Goal: Unclear

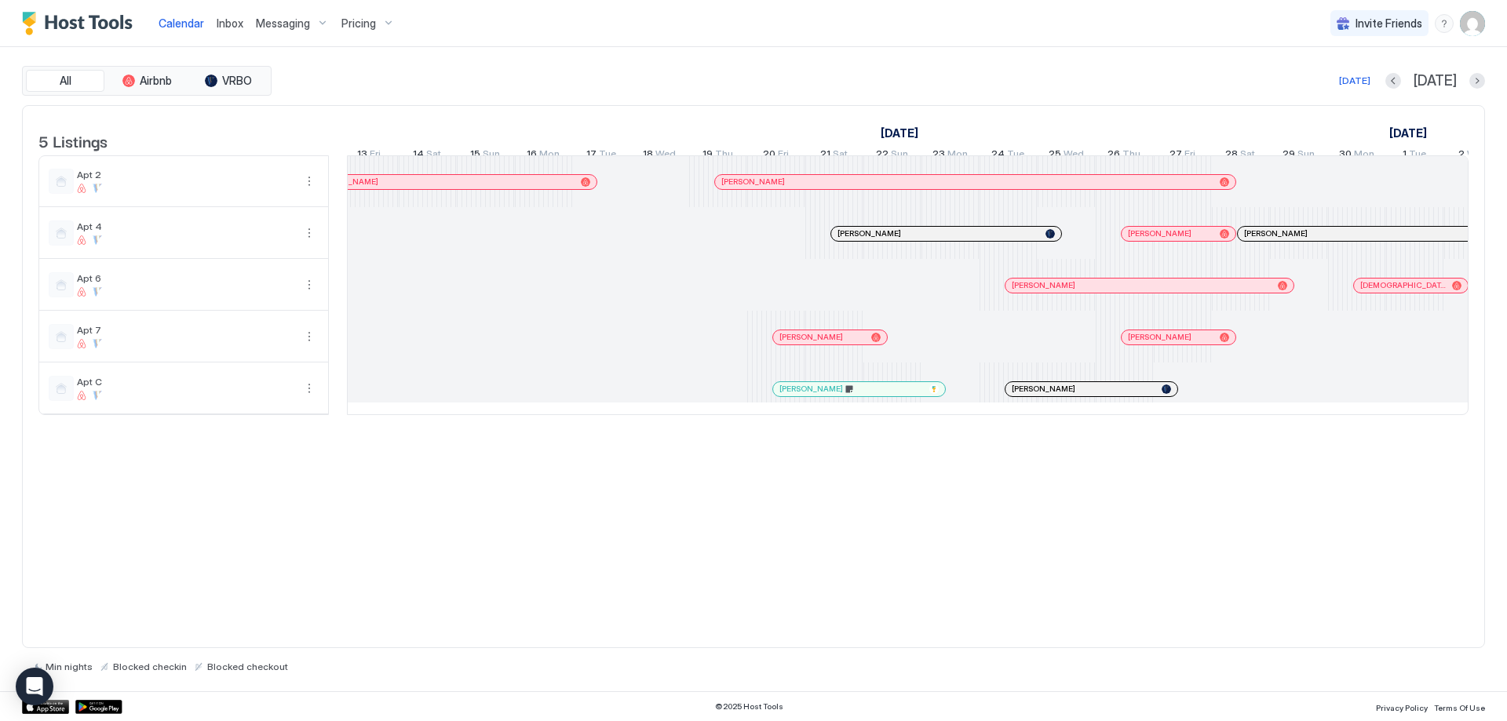
scroll to position [0, 1162]
click at [883, 395] on div at bounding box center [882, 389] width 13 height 13
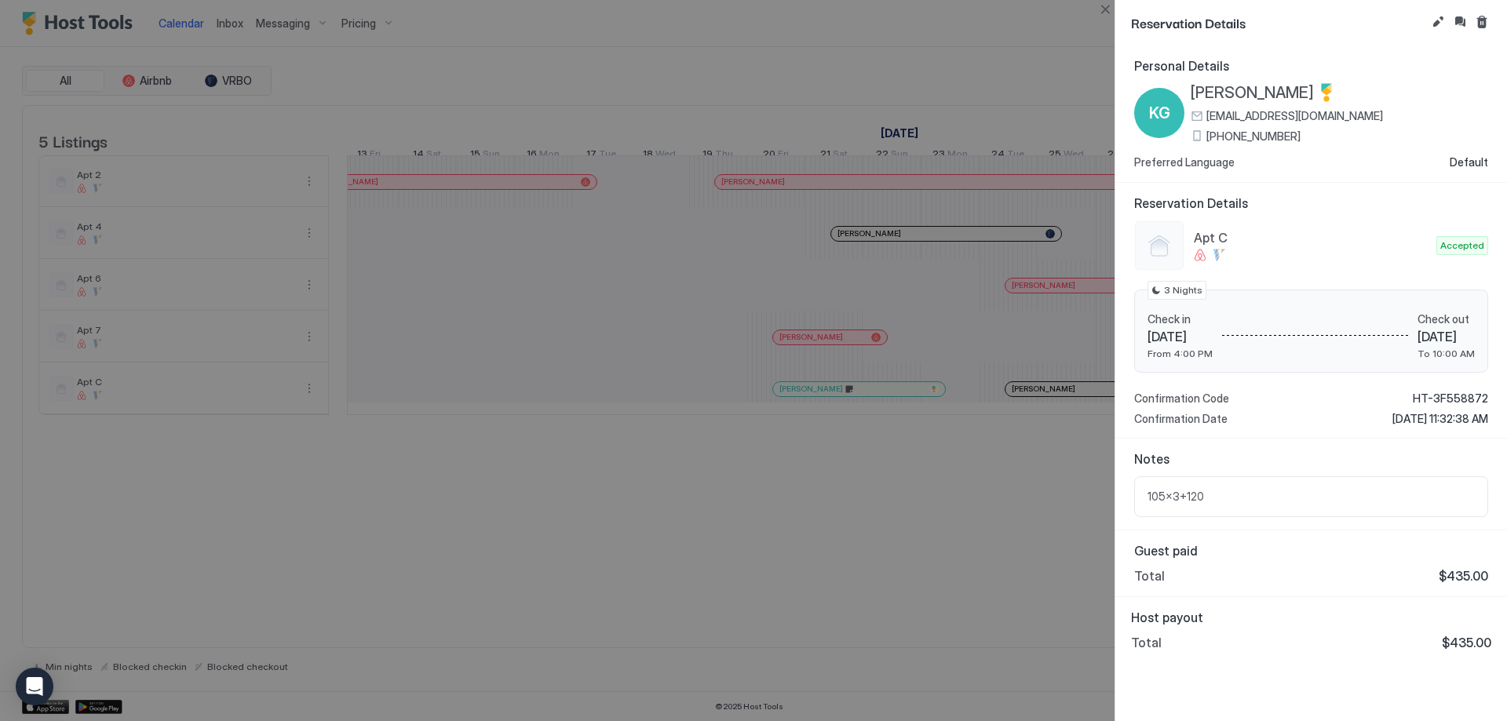
click at [873, 456] on div at bounding box center [753, 360] width 1507 height 721
click at [396, 432] on div at bounding box center [753, 360] width 1507 height 721
click at [1109, 12] on button "Close" at bounding box center [1104, 9] width 19 height 19
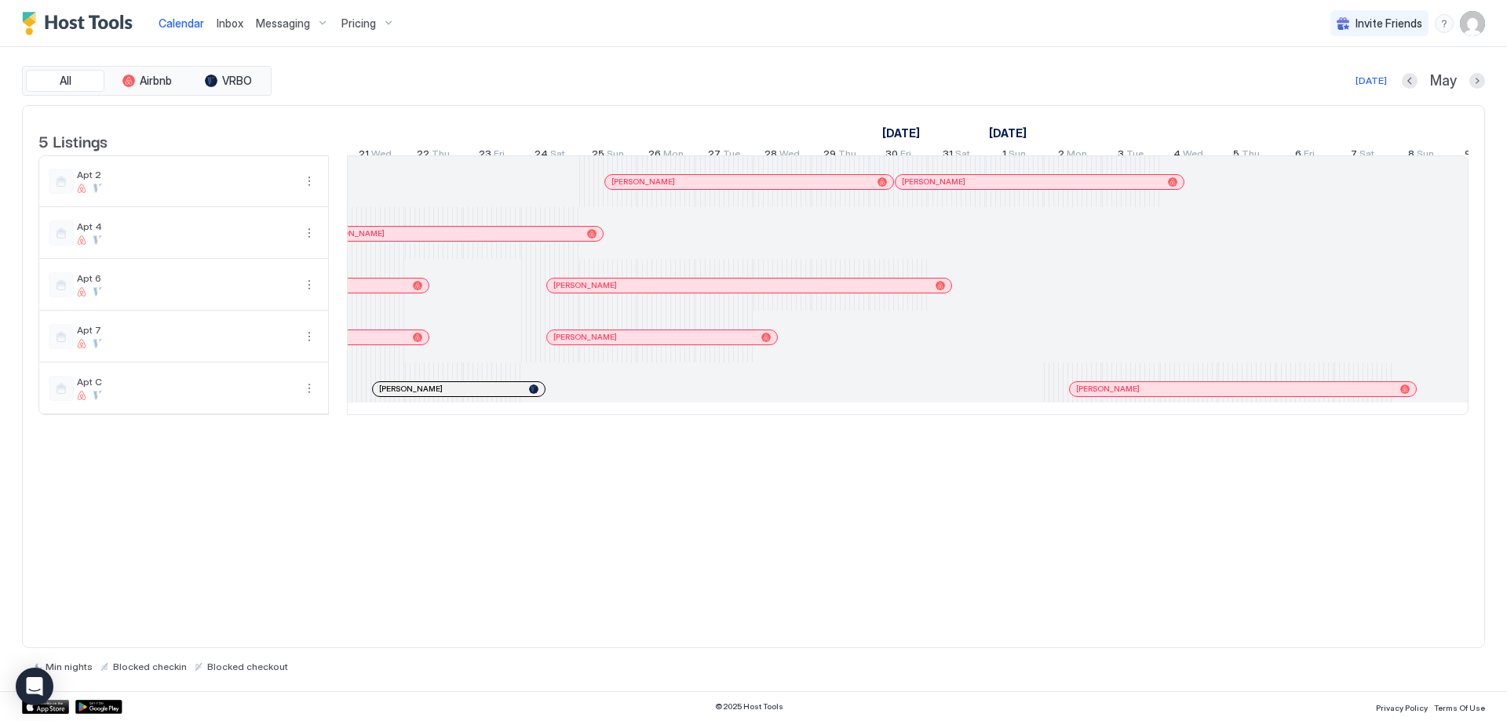
click at [406, 395] on div at bounding box center [405, 389] width 13 height 13
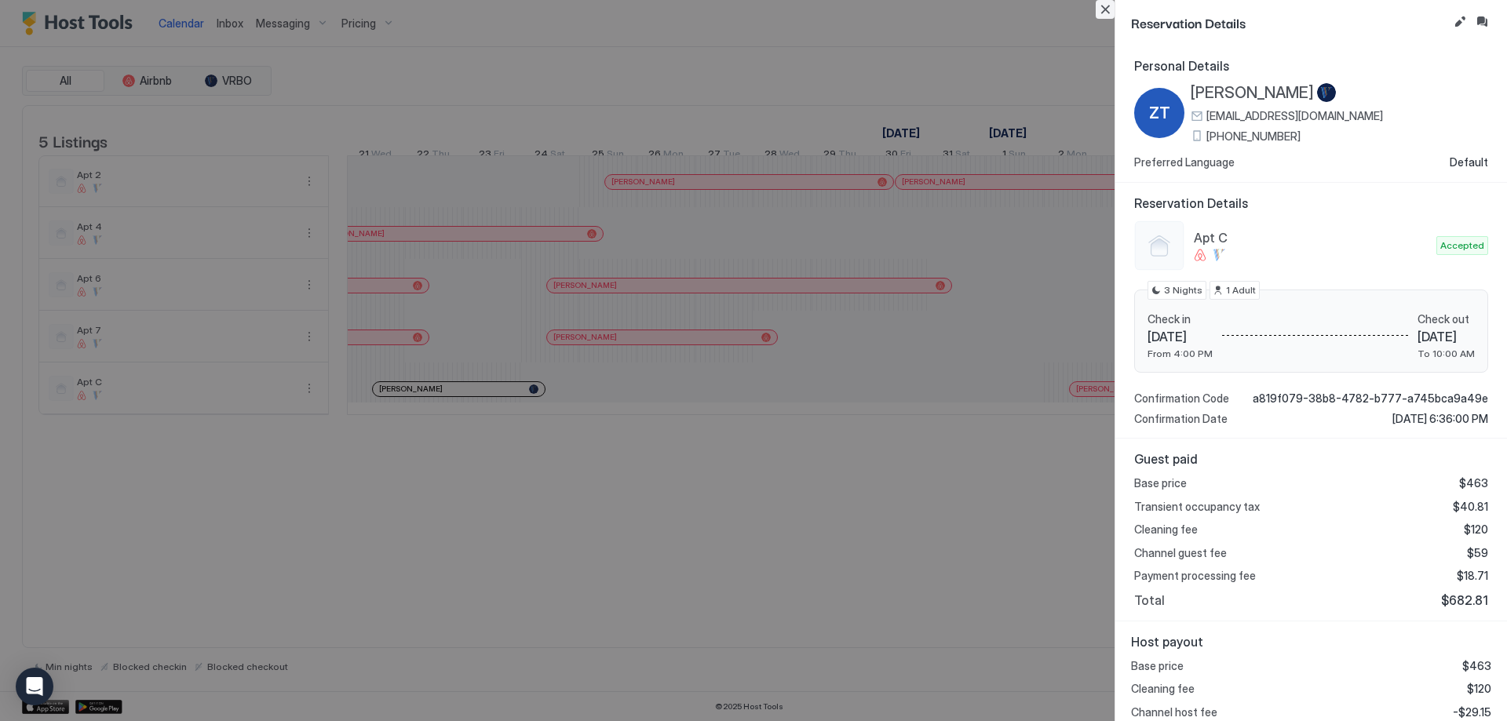
click at [1113, 5] on button "Close" at bounding box center [1104, 9] width 19 height 19
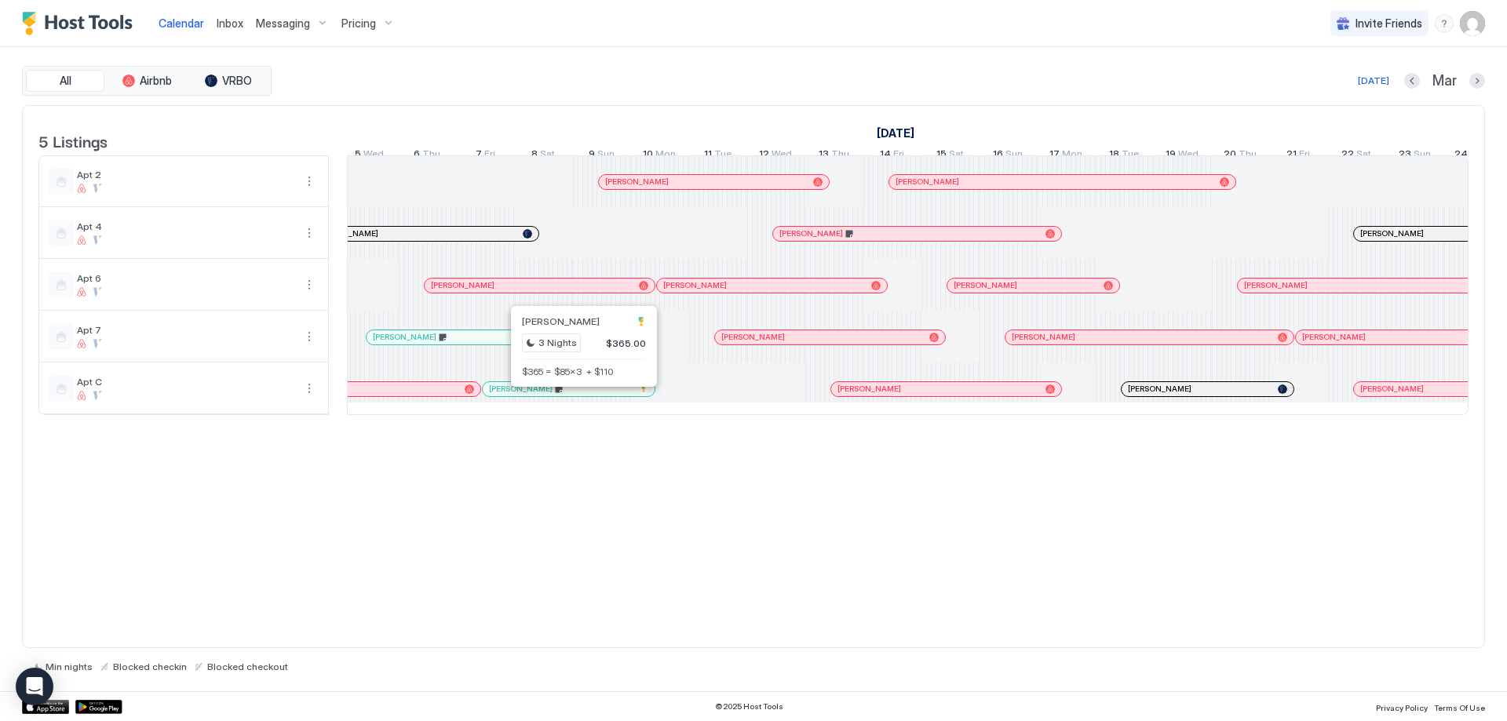
click at [580, 395] on div at bounding box center [580, 389] width 13 height 13
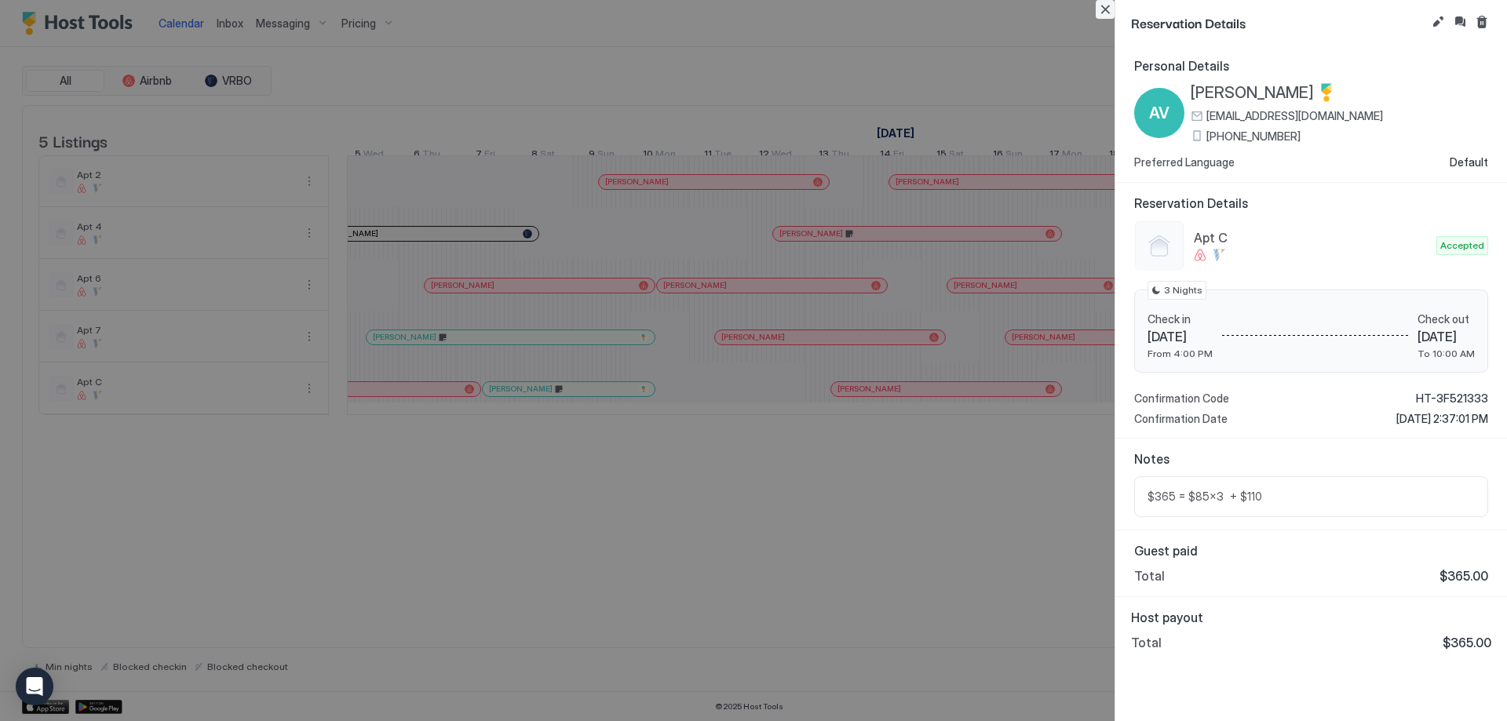
click at [1105, 5] on button "Close" at bounding box center [1104, 9] width 19 height 19
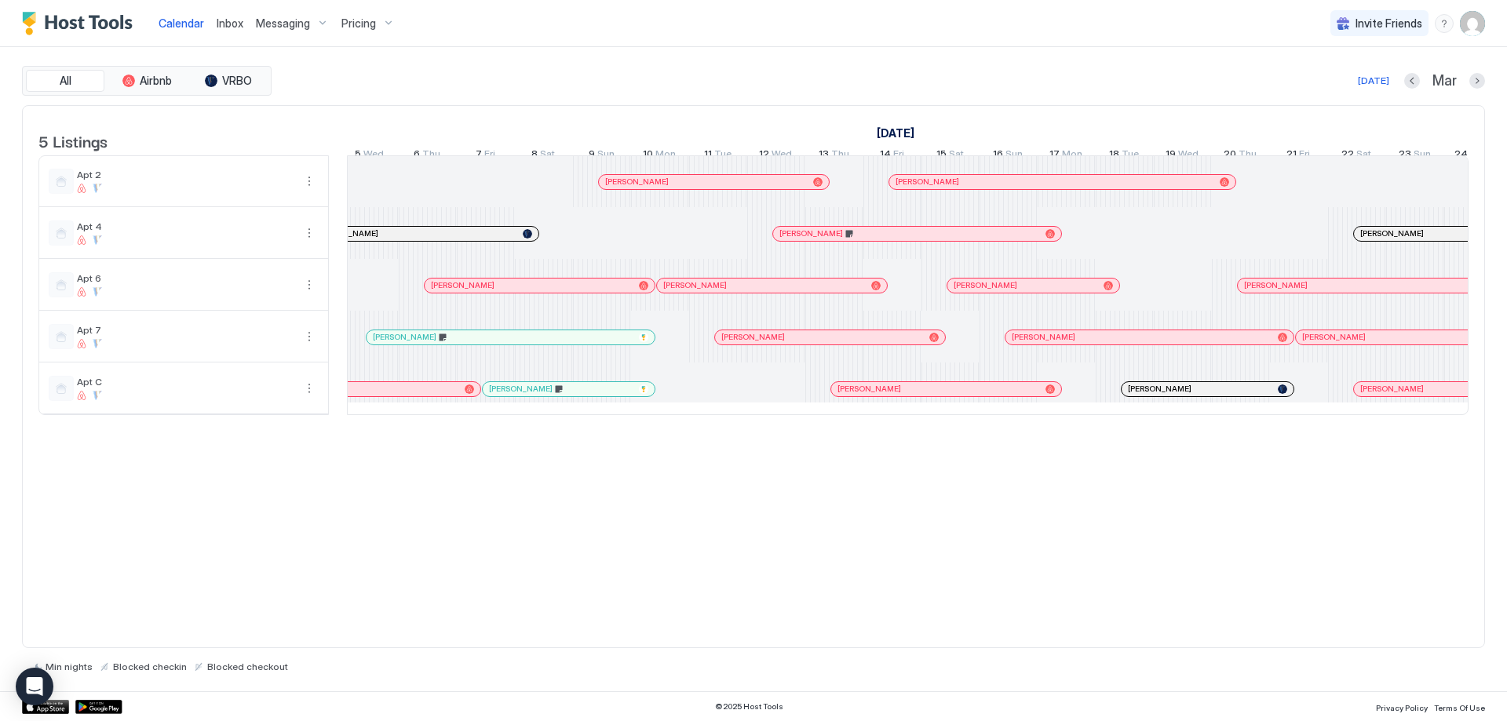
click at [596, 344] on div at bounding box center [595, 337] width 13 height 13
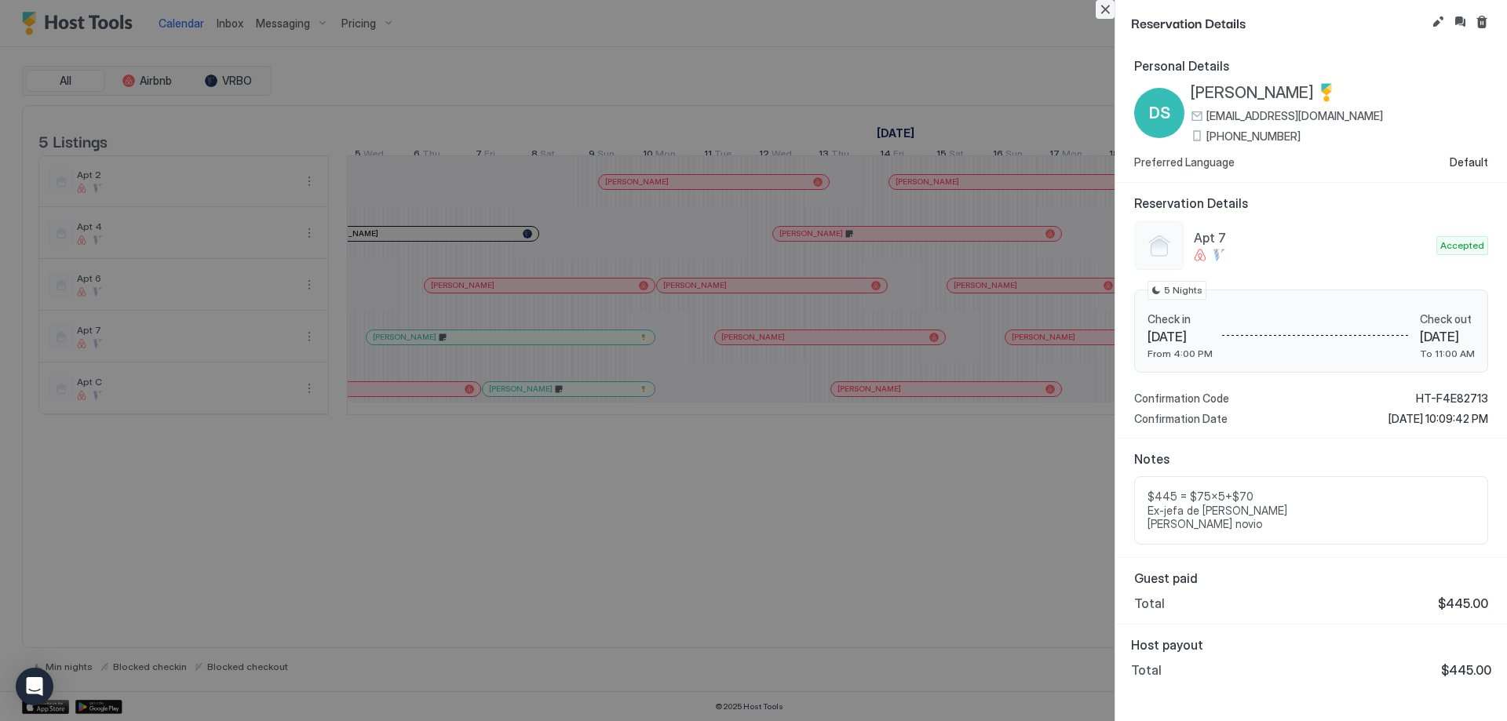
click at [1105, 10] on button "Close" at bounding box center [1104, 9] width 19 height 19
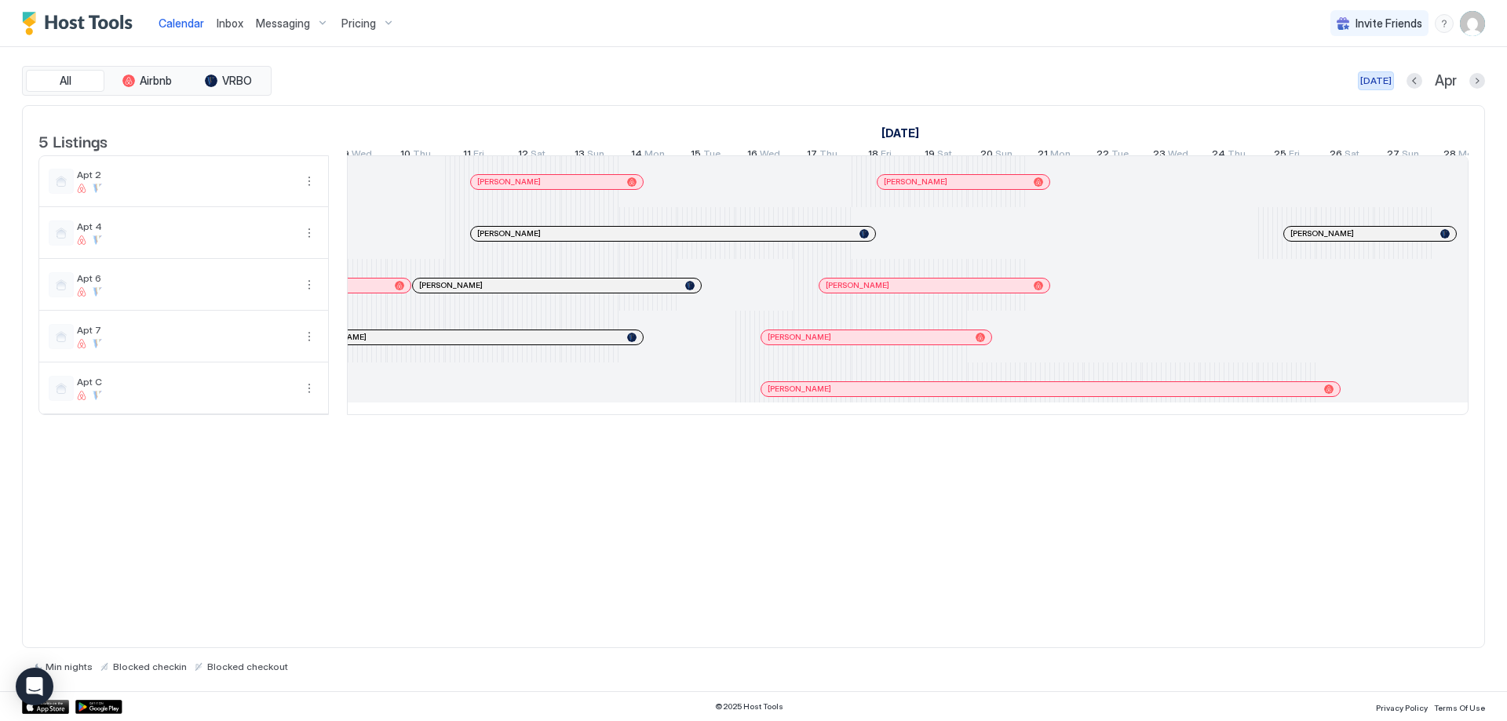
click at [1383, 82] on div "[DATE]" at bounding box center [1375, 81] width 31 height 14
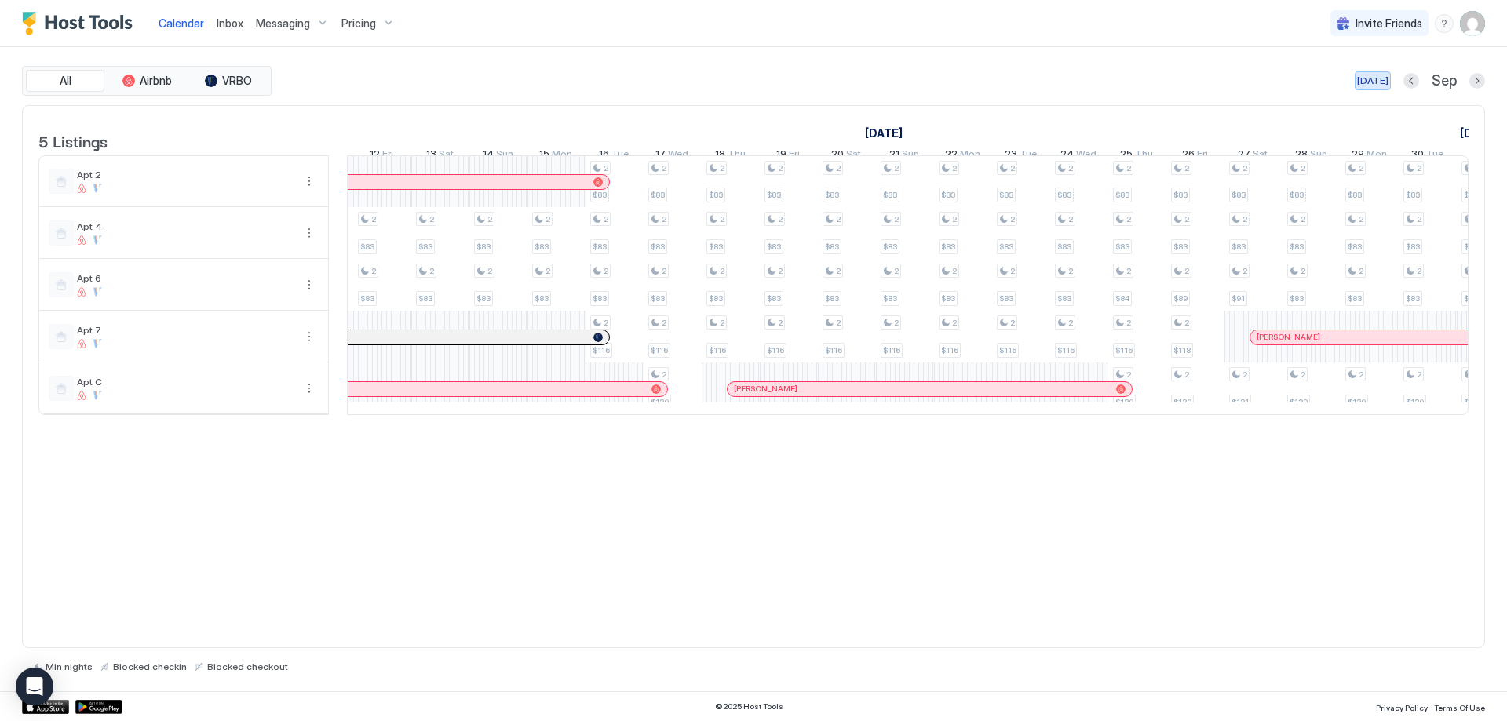
click at [1377, 81] on div "[DATE]" at bounding box center [1372, 81] width 31 height 14
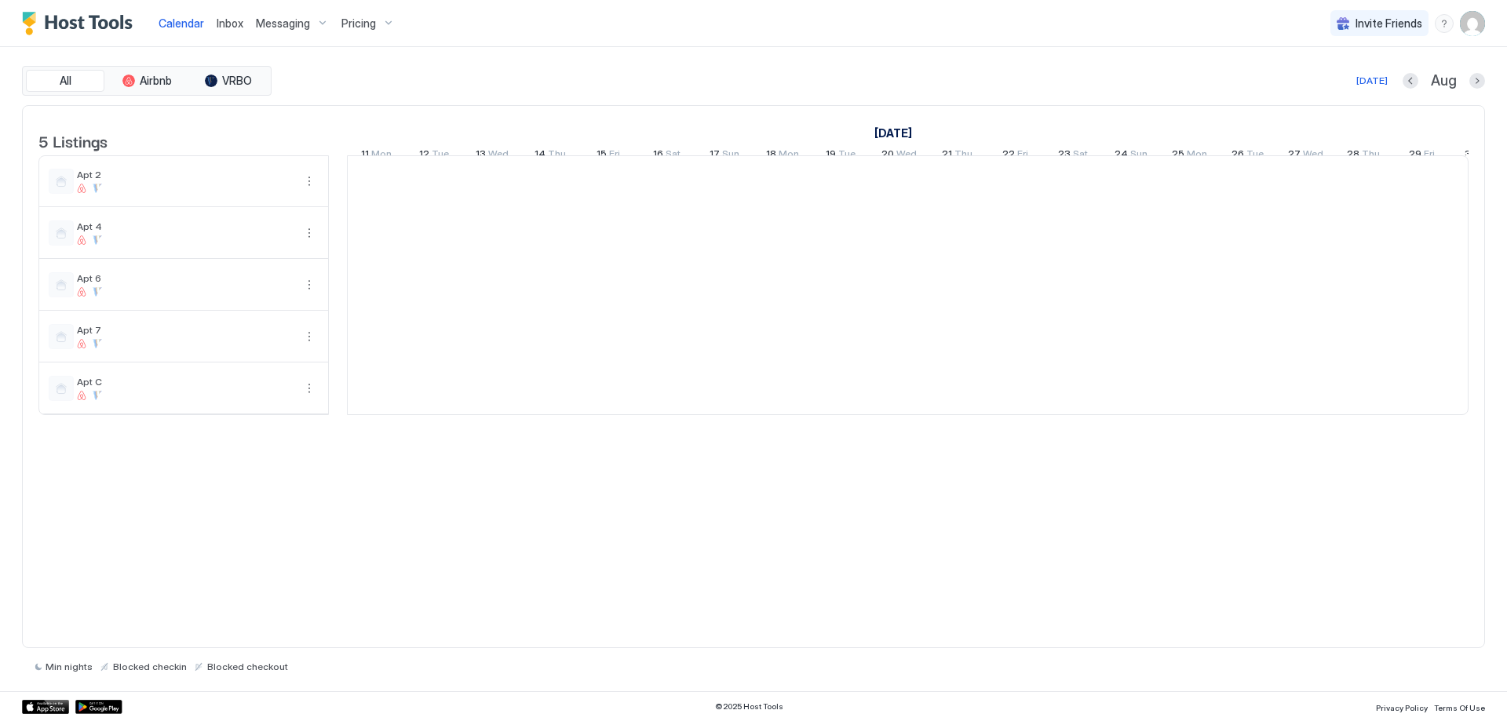
scroll to position [0, 872]
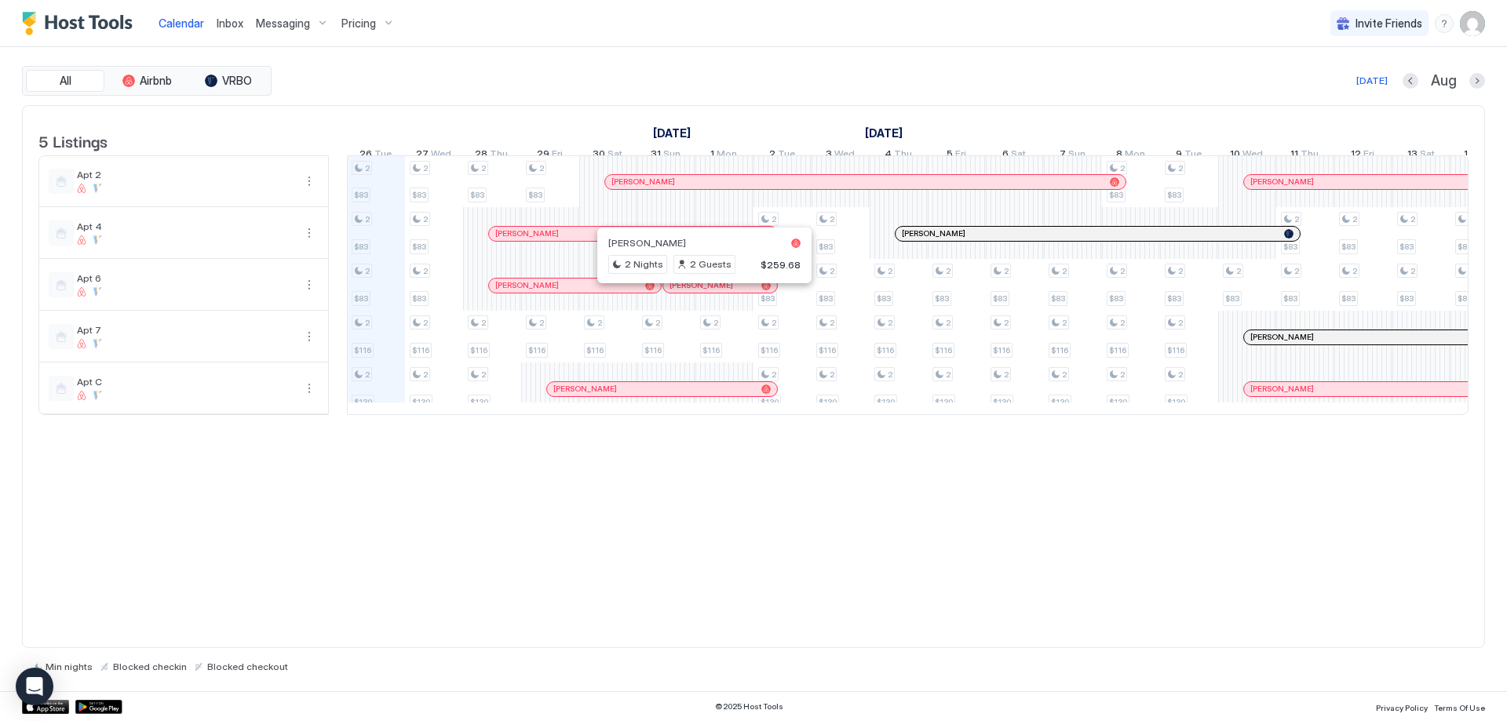
click at [706, 292] on div at bounding box center [706, 285] width 13 height 13
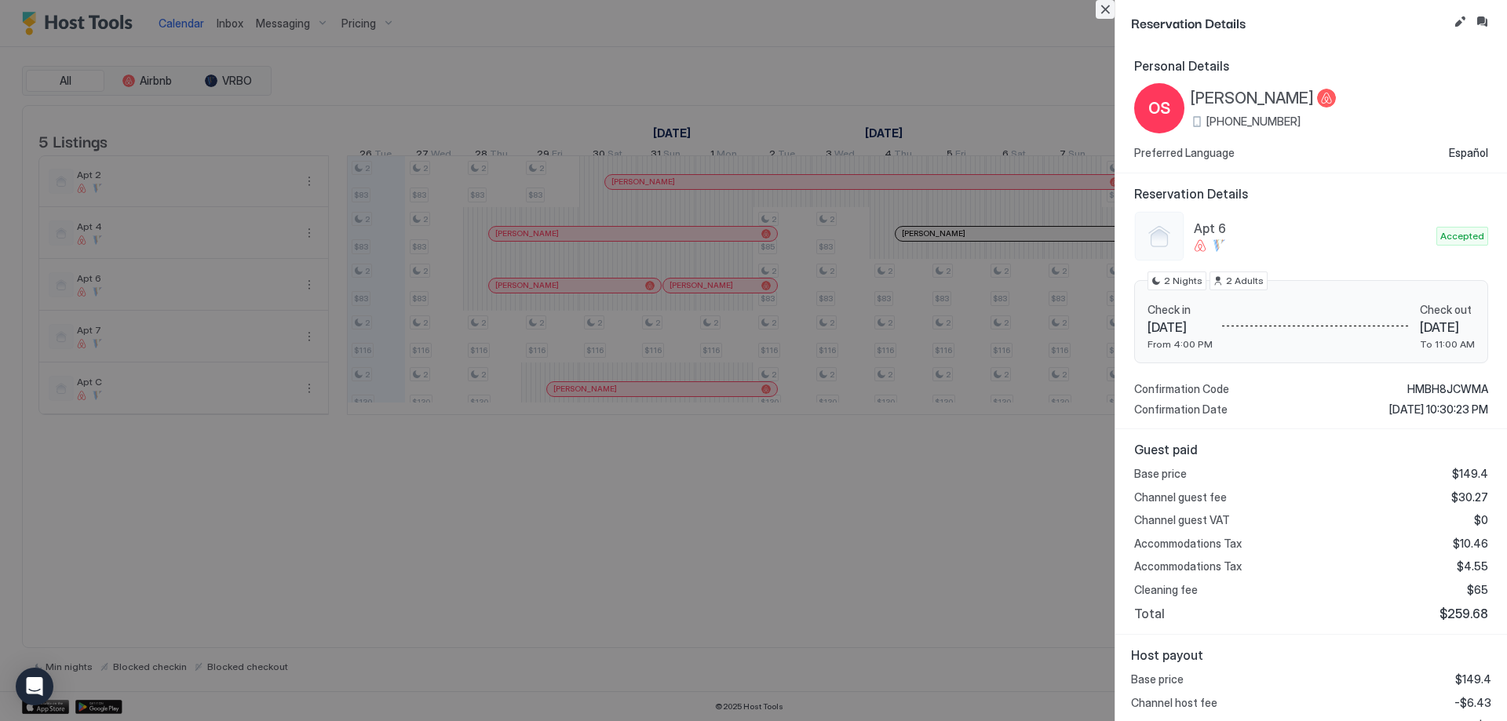
click at [1106, 11] on button "Close" at bounding box center [1104, 9] width 19 height 19
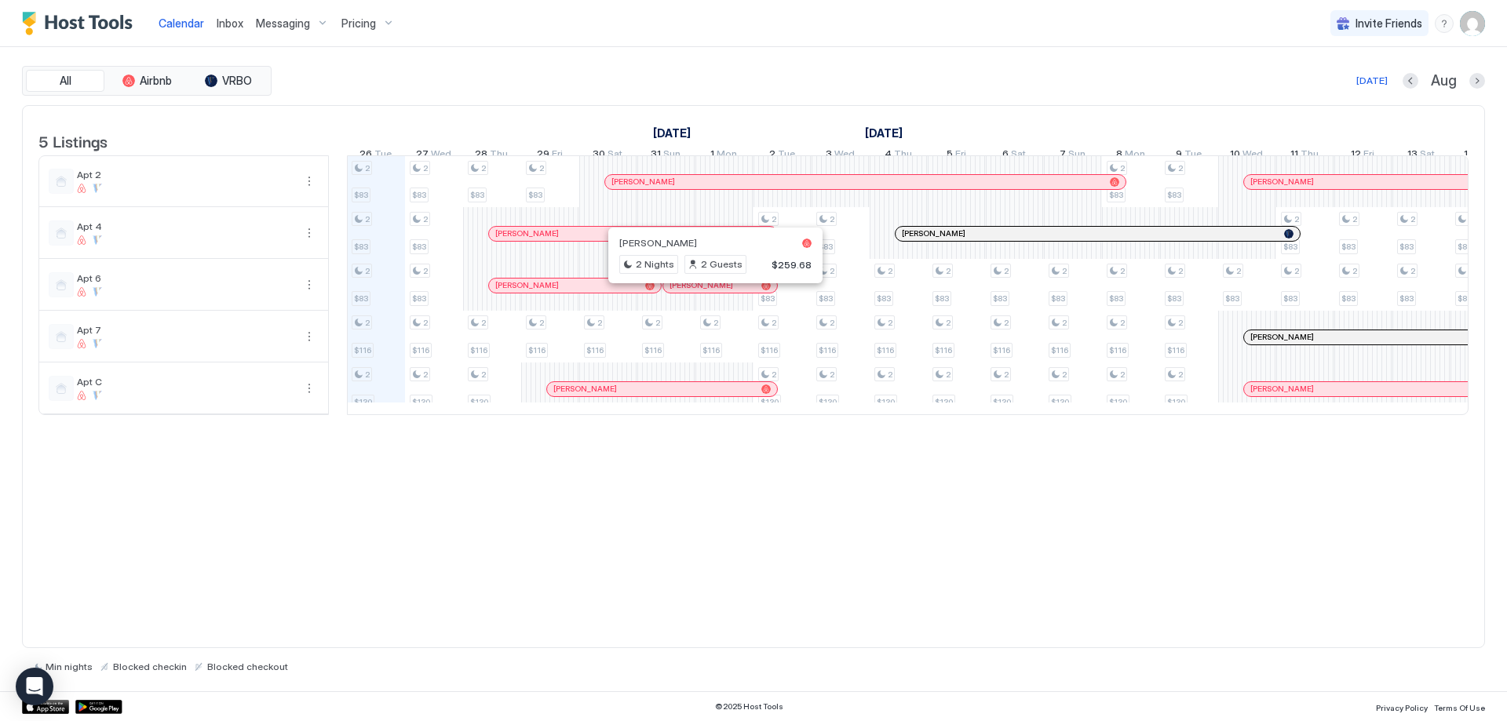
click at [710, 292] on div at bounding box center [709, 285] width 13 height 13
